Goal: Find contact information: Find contact information

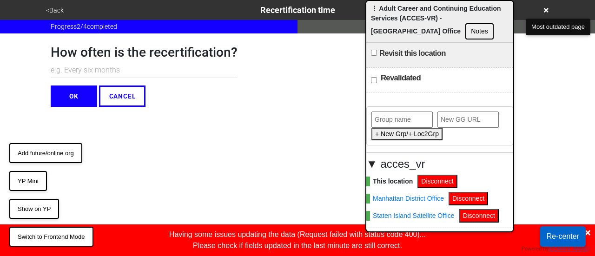
scroll to position [29, 0]
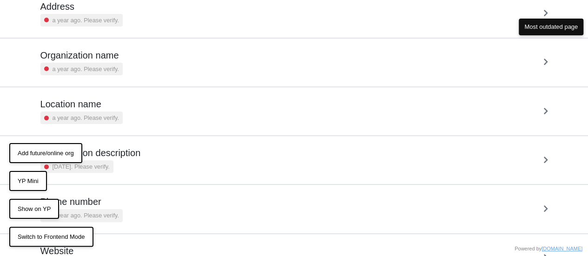
scroll to position [128, 0]
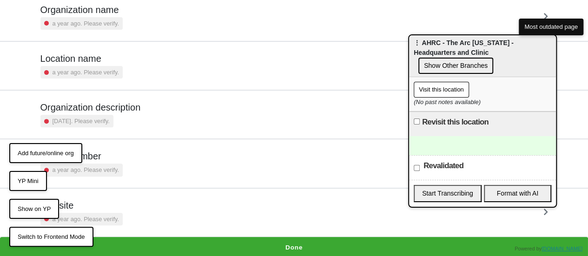
click at [35, 207] on button "Show on YP" at bounding box center [34, 209] width 50 height 20
click at [34, 185] on button "YP Mini" at bounding box center [28, 181] width 38 height 20
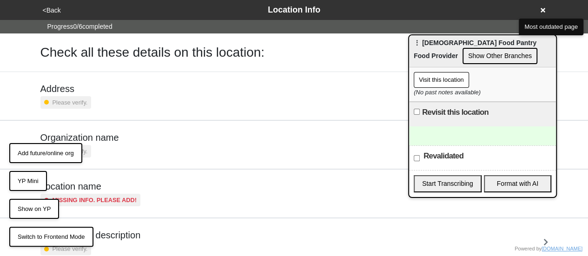
click at [36, 181] on button "YP Mini" at bounding box center [28, 181] width 38 height 20
